Goal: Use online tool/utility: Utilize a website feature to perform a specific function

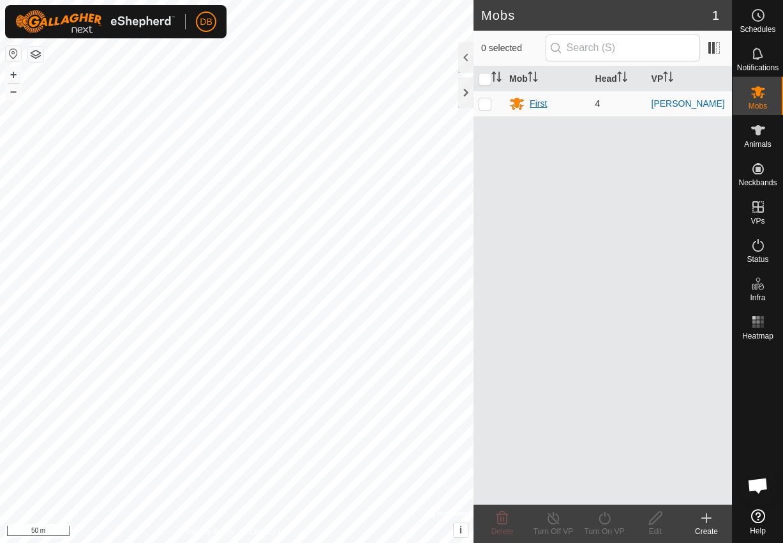
click at [543, 105] on div "First" at bounding box center [538, 103] width 17 height 13
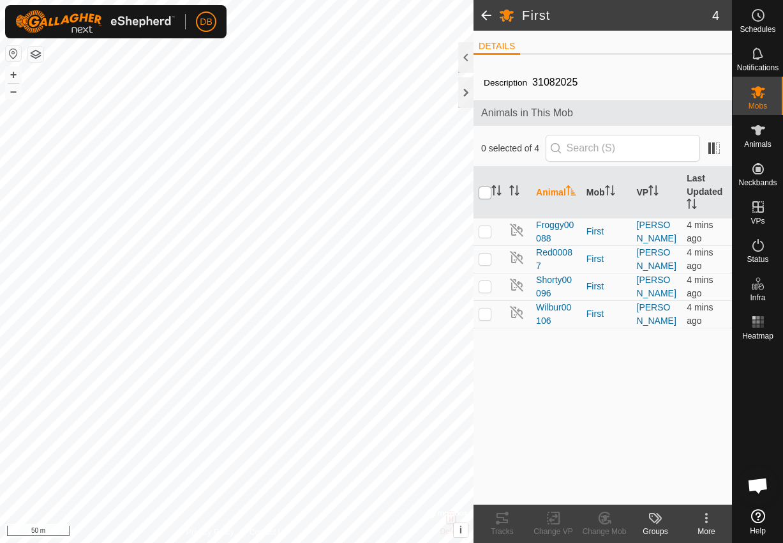
click at [486, 194] on input "checkbox" at bounding box center [485, 192] width 13 height 13
checkbox input "true"
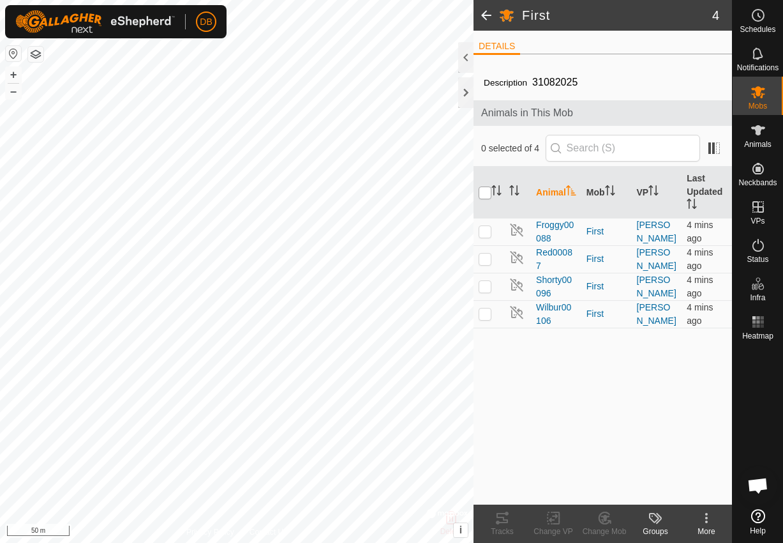
checkbox input "true"
click at [503, 526] on div "Tracks" at bounding box center [502, 530] width 51 height 11
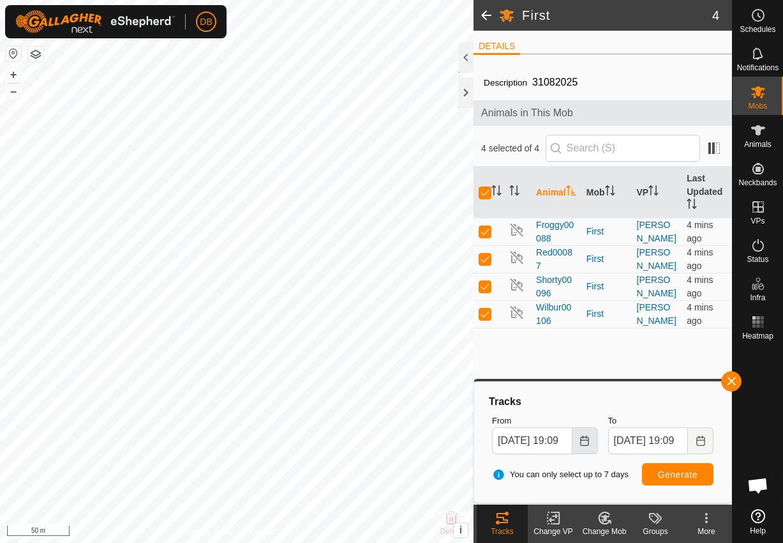
click at [583, 444] on icon "Choose Date" at bounding box center [585, 440] width 10 height 10
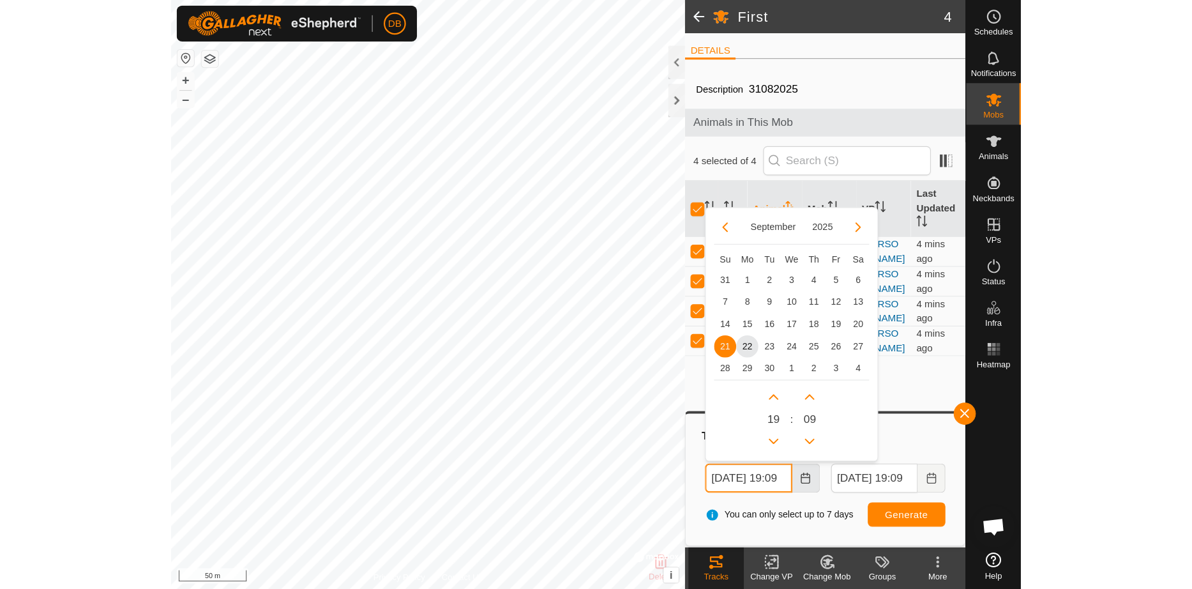
scroll to position [0, 21]
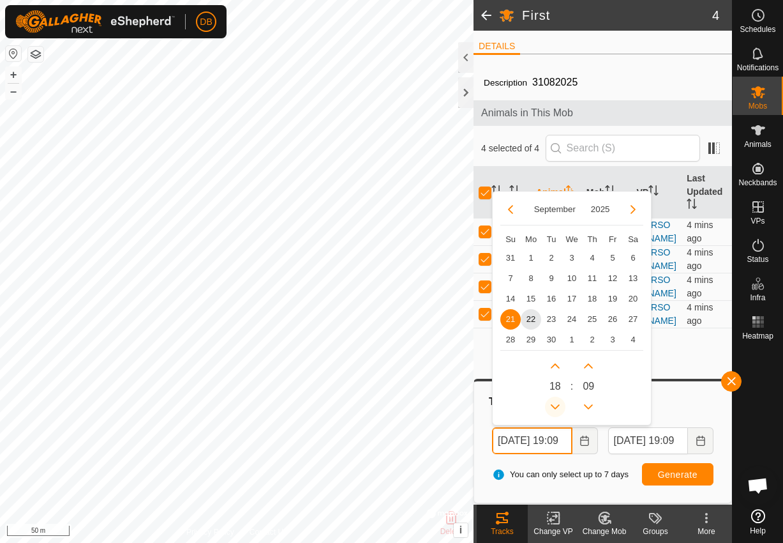
click at [556, 405] on button "Previous Hour" at bounding box center [555, 406] width 20 height 20
click at [555, 405] on button "Previous Hour" at bounding box center [555, 406] width 20 height 20
click at [526, 318] on span "22" at bounding box center [531, 319] width 20 height 20
type input "[DATE] 17:09"
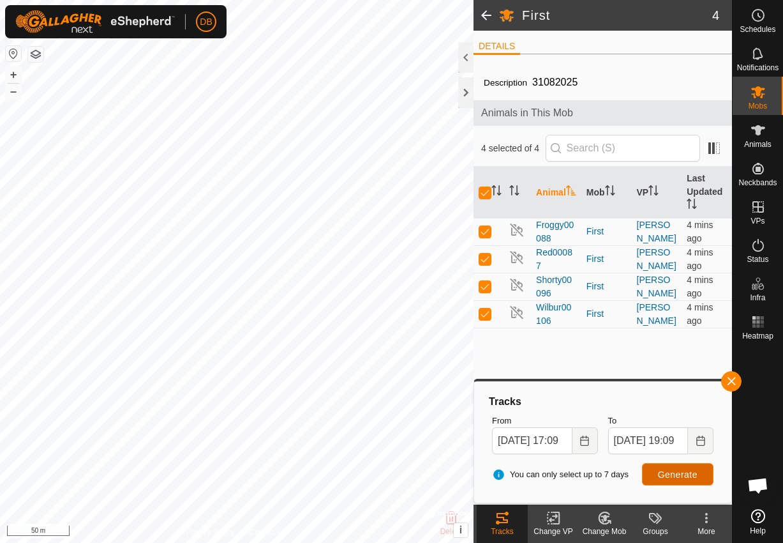
click at [689, 474] on span "Generate" at bounding box center [678, 474] width 40 height 10
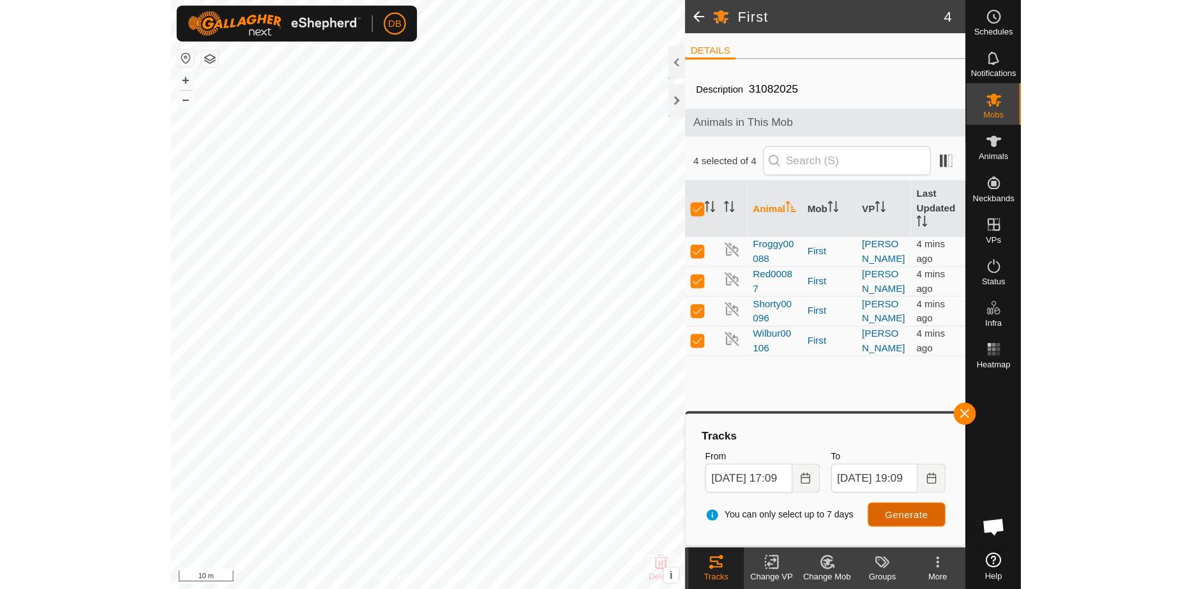
scroll to position [0, 0]
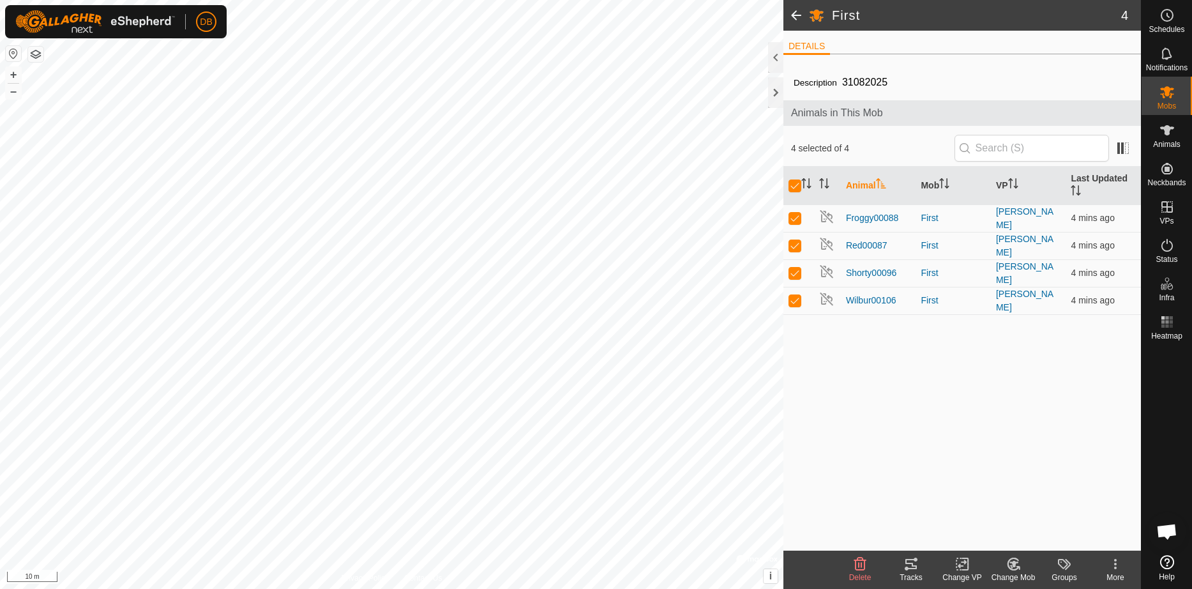
click at [783, 542] on icon at bounding box center [910, 563] width 15 height 15
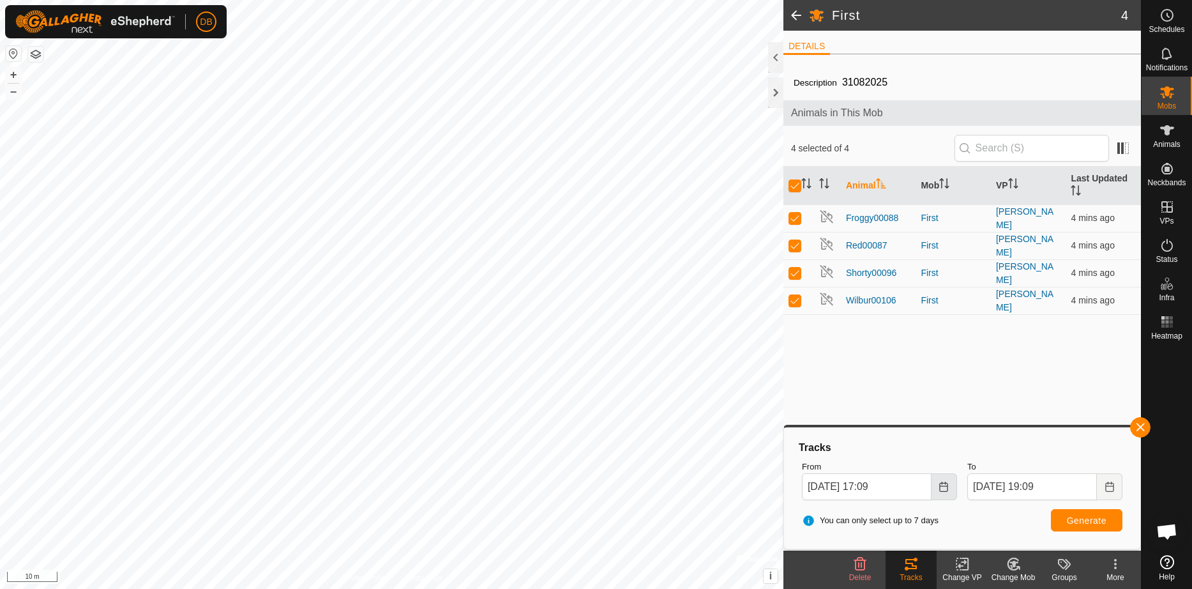
click at [783, 484] on icon "Choose Date" at bounding box center [944, 486] width 8 height 10
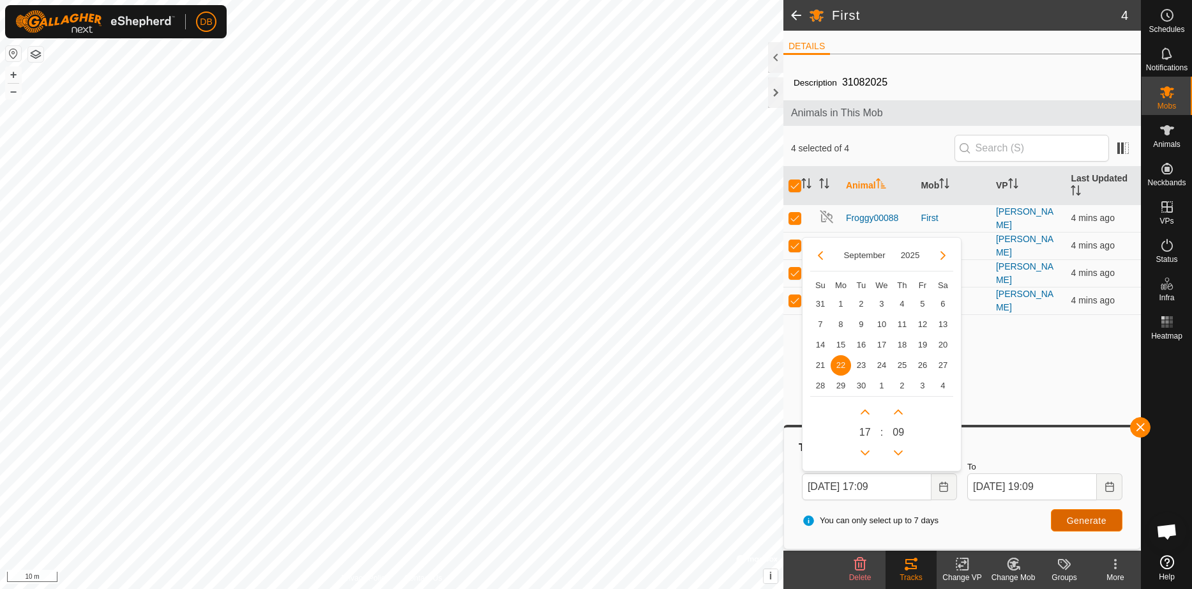
click at [783, 520] on span "Generate" at bounding box center [1087, 520] width 40 height 10
click at [783, 485] on input "[DATE] 17:09" at bounding box center [867, 486] width 130 height 27
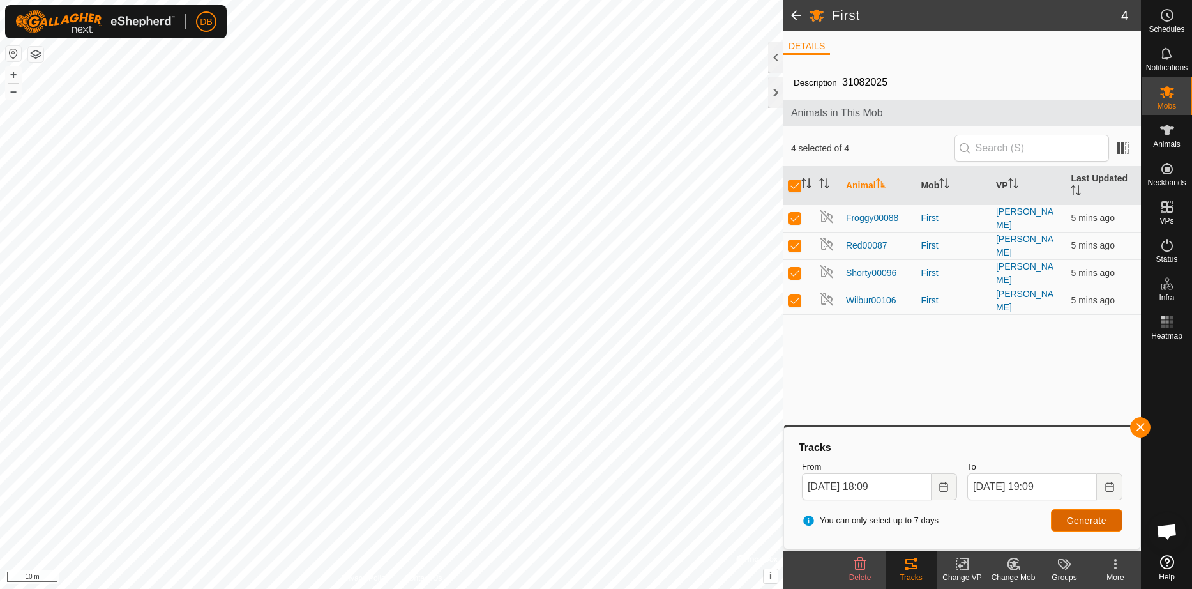
click at [783, 519] on span "Generate" at bounding box center [1087, 520] width 40 height 10
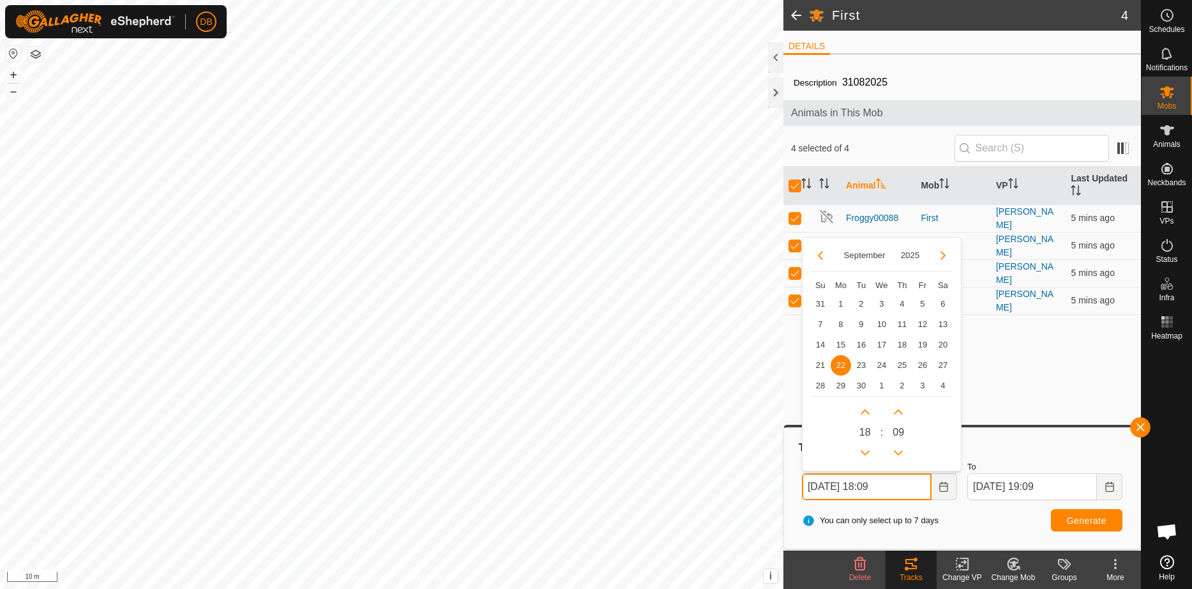
click at [783, 489] on input "[DATE] 18:09" at bounding box center [867, 486] width 130 height 27
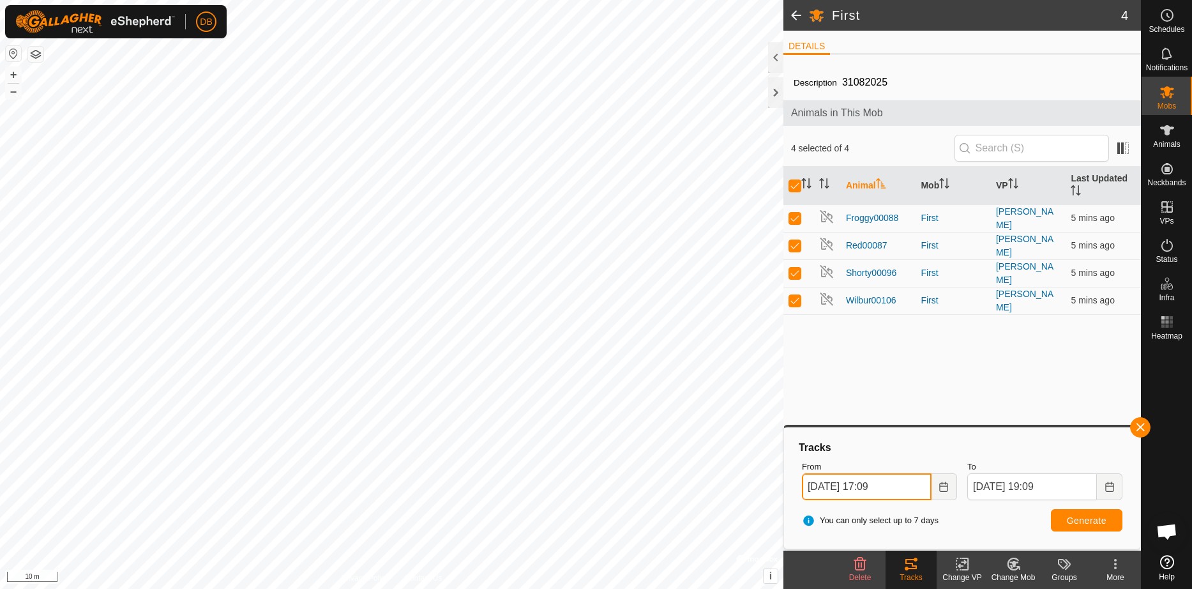
type input "[DATE] 17:09"
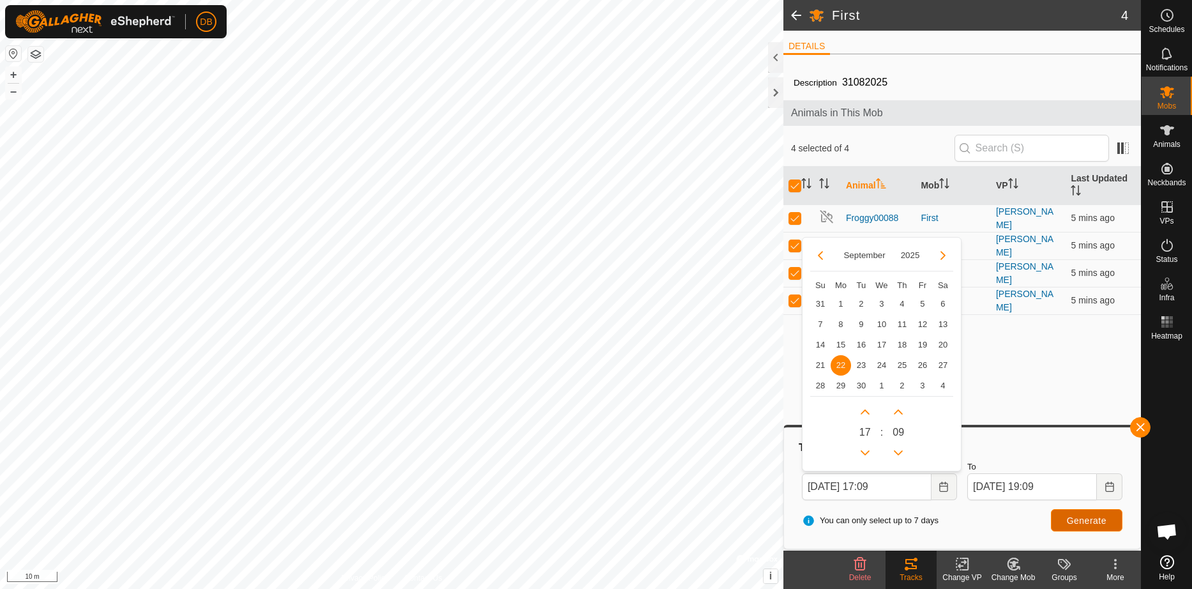
click at [783, 519] on span "Generate" at bounding box center [1087, 520] width 40 height 10
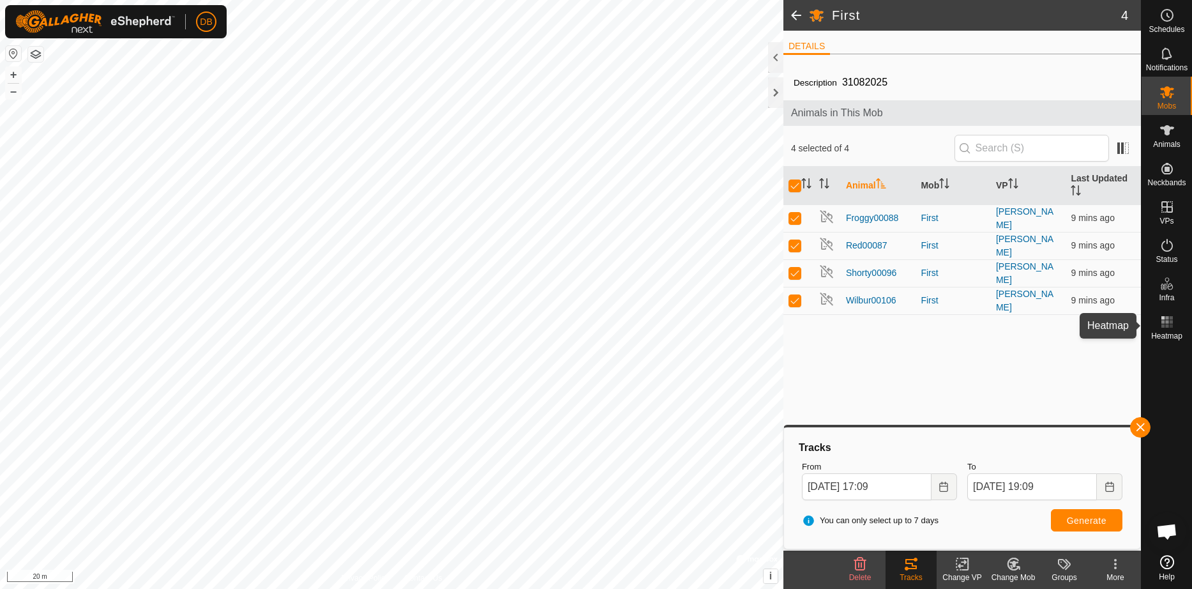
click at [783, 325] on rect at bounding box center [1170, 325] width 3 height 3
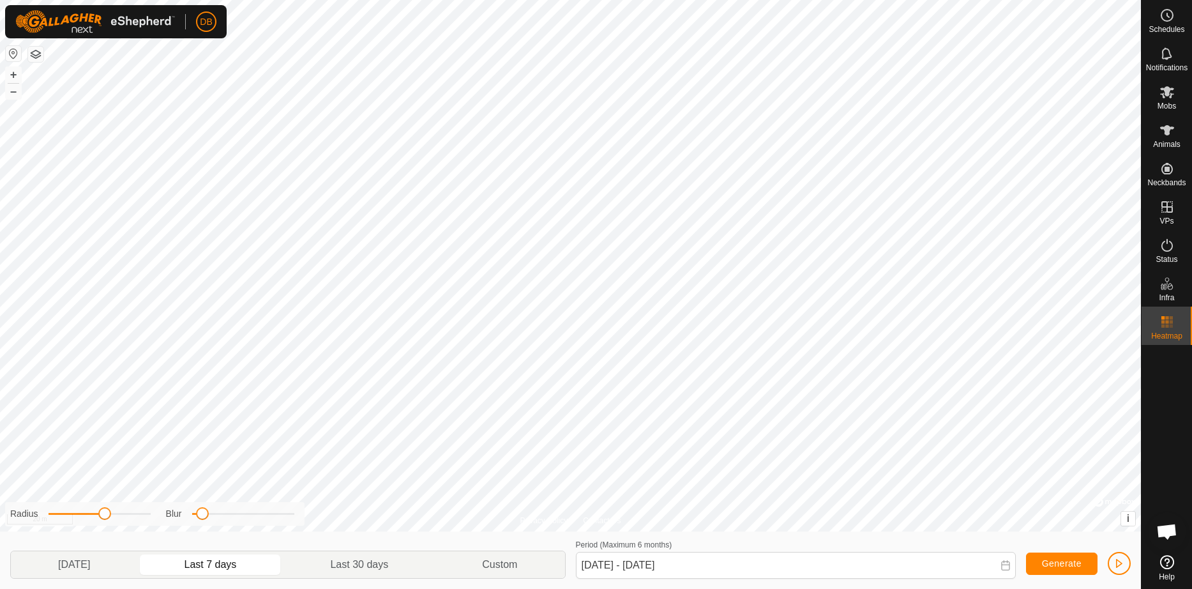
click at [783, 542] on icon at bounding box center [1005, 565] width 8 height 10
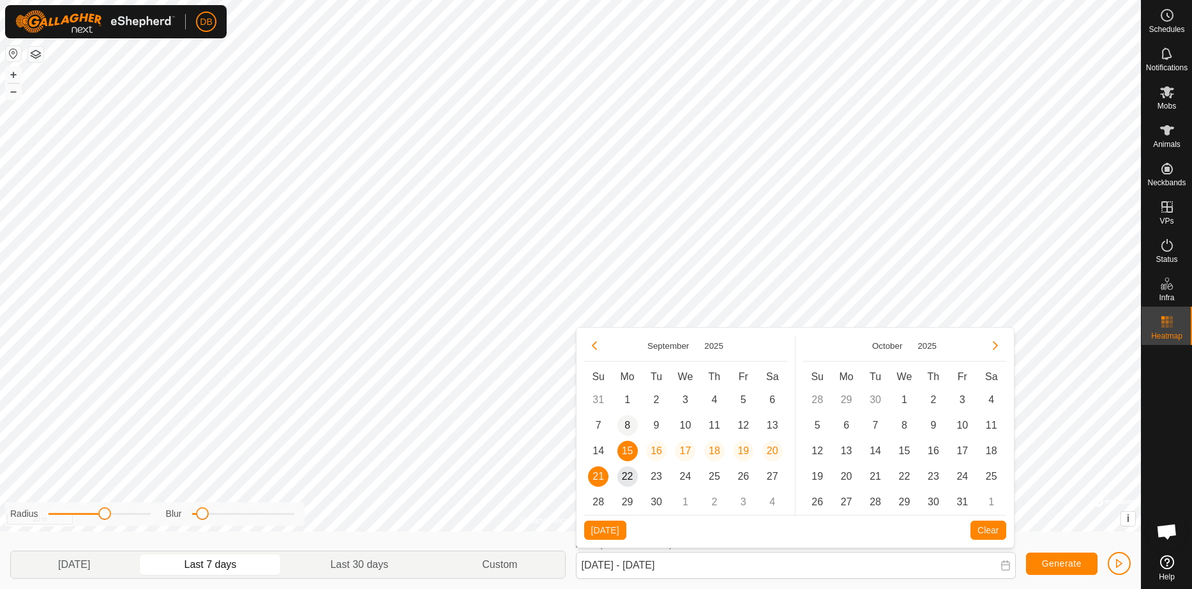
click at [624, 424] on span "8" at bounding box center [627, 425] width 20 height 20
type input "[DATE]"
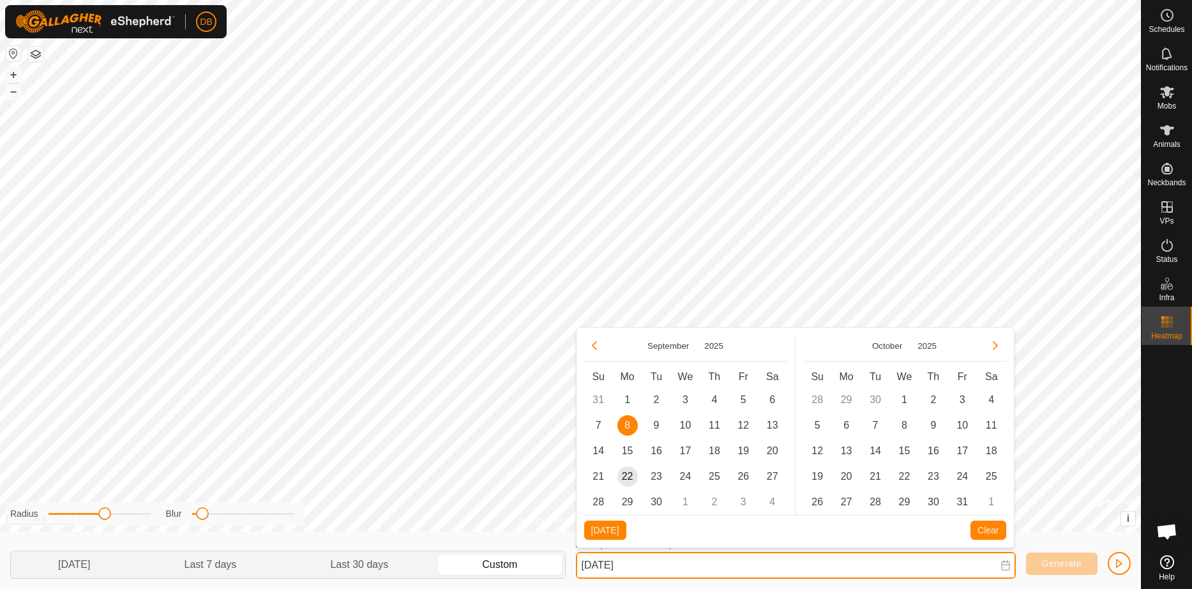
click at [684, 542] on input "[DATE]" at bounding box center [796, 564] width 440 height 27
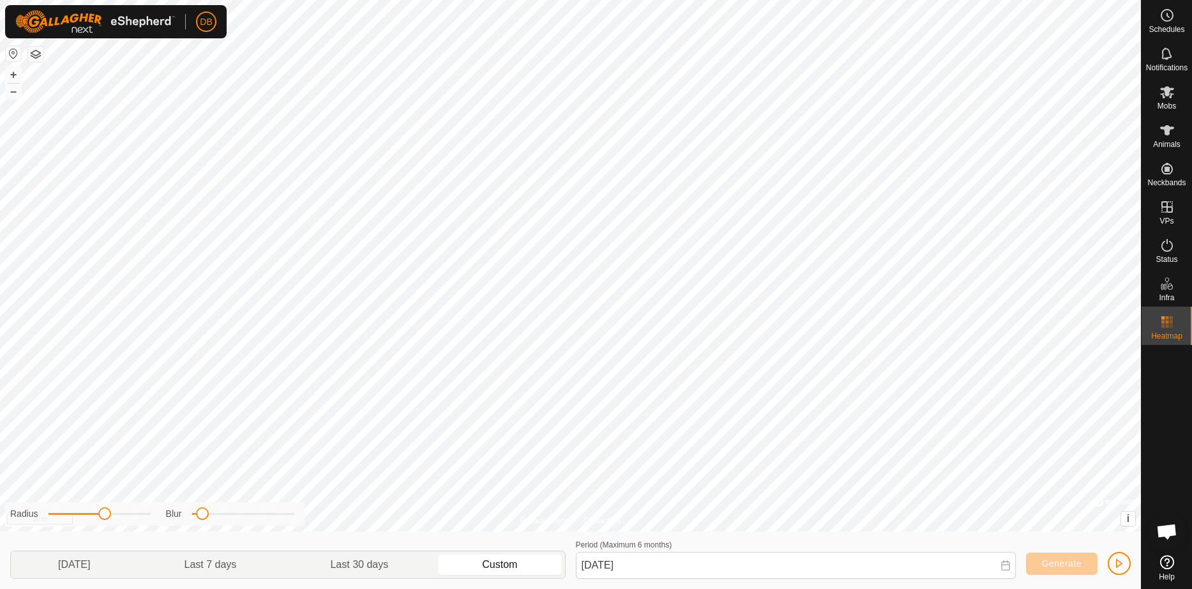
click at [718, 542] on div "Period (Maximum 6 months) [DATE]" at bounding box center [796, 557] width 440 height 42
